Goal: Information Seeking & Learning: Learn about a topic

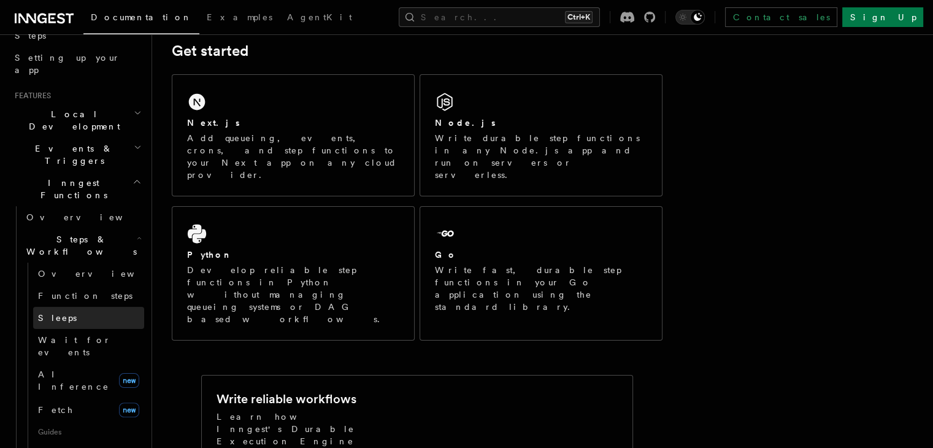
scroll to position [226, 0]
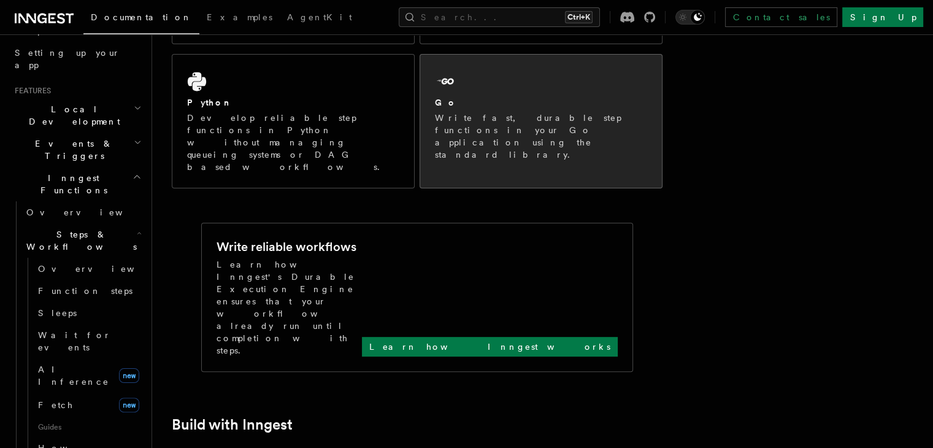
scroll to position [335, 0]
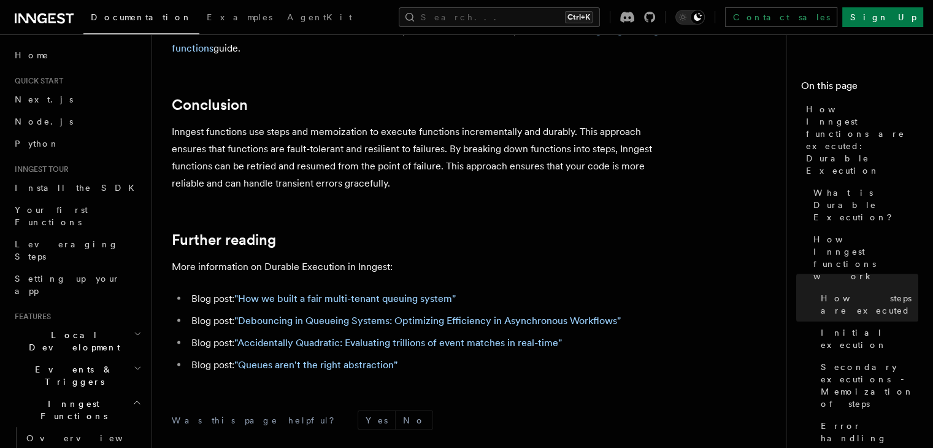
scroll to position [2342, 0]
click at [327, 292] on link ""How we built a fair multi-tenant queuing system"" at bounding box center [344, 298] width 221 height 12
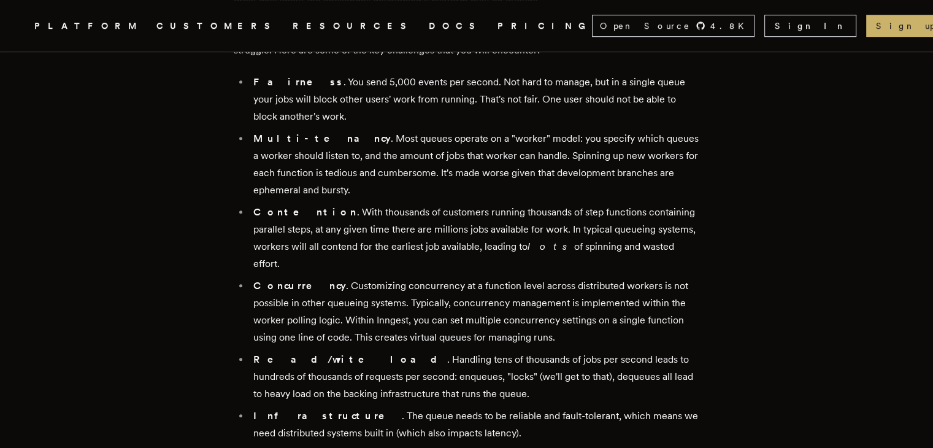
scroll to position [875, 0]
click at [497, 33] on link "PRICING" at bounding box center [544, 25] width 94 height 15
